Goal: Information Seeking & Learning: Learn about a topic

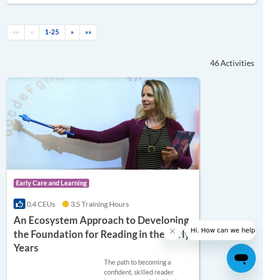
scroll to position [343, 0]
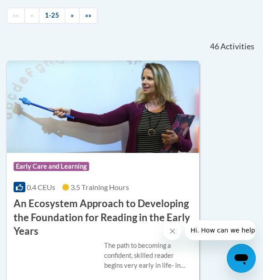
click at [60, 164] on span "Early Care and Learning" at bounding box center [51, 166] width 75 height 9
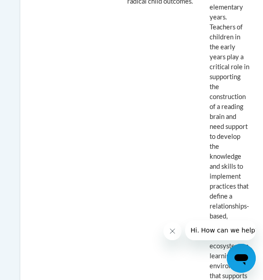
scroll to position [867, 0]
